Goal: Information Seeking & Learning: Learn about a topic

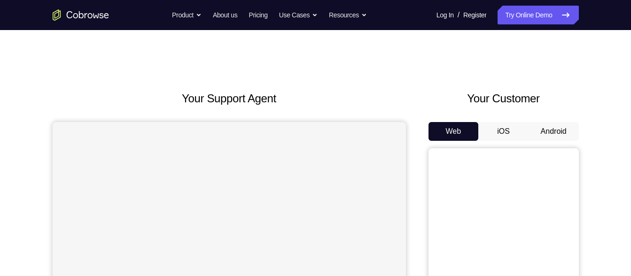
click at [551, 129] on button "Android" at bounding box center [554, 131] width 50 height 19
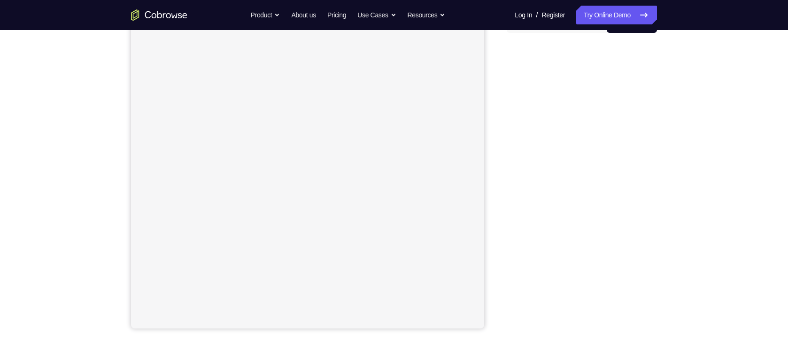
scroll to position [85, 0]
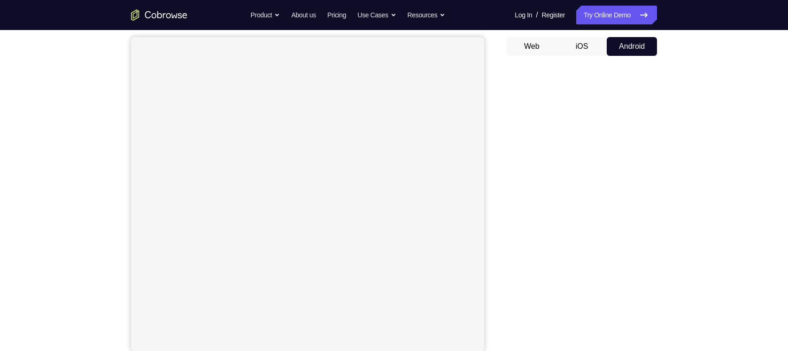
click at [587, 49] on button "iOS" at bounding box center [582, 46] width 50 height 19
click at [630, 42] on button "Android" at bounding box center [632, 46] width 50 height 19
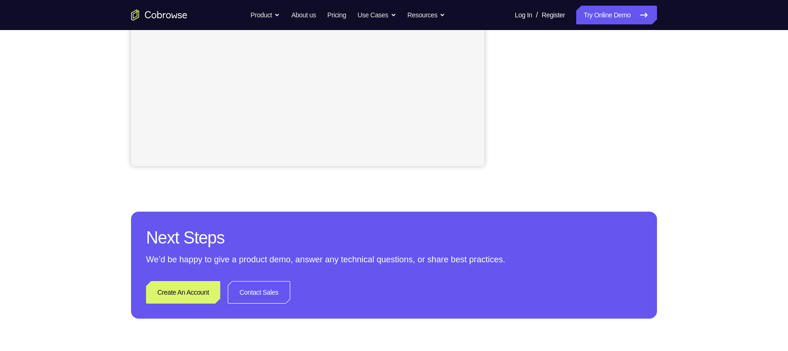
scroll to position [273, 0]
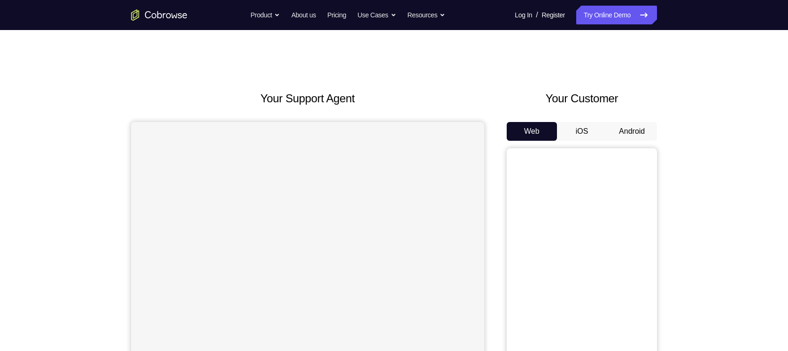
scroll to position [99, 0]
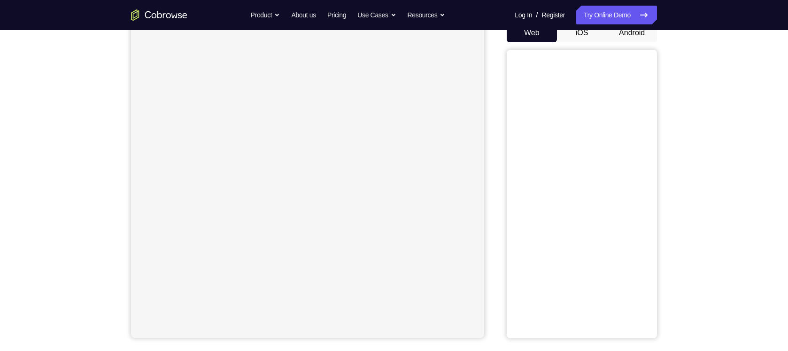
click at [639, 33] on button "Android" at bounding box center [632, 32] width 50 height 19
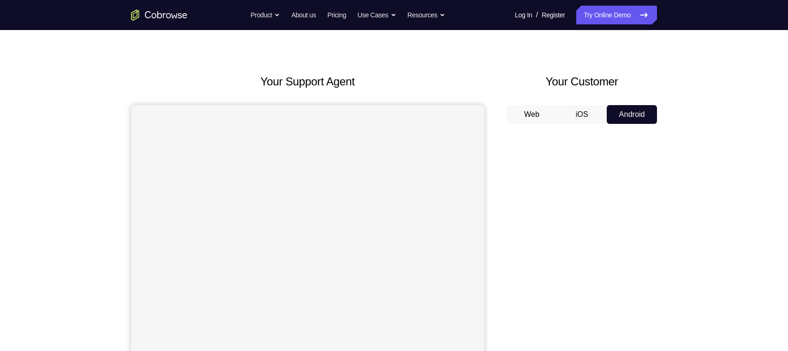
scroll to position [15, 0]
